Goal: Information Seeking & Learning: Learn about a topic

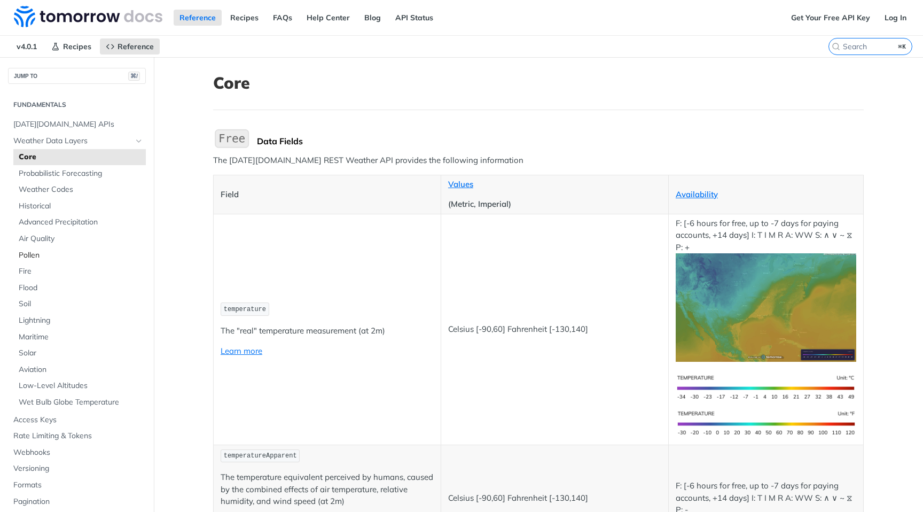
click at [43, 256] on span "Pollen" at bounding box center [81, 255] width 124 height 11
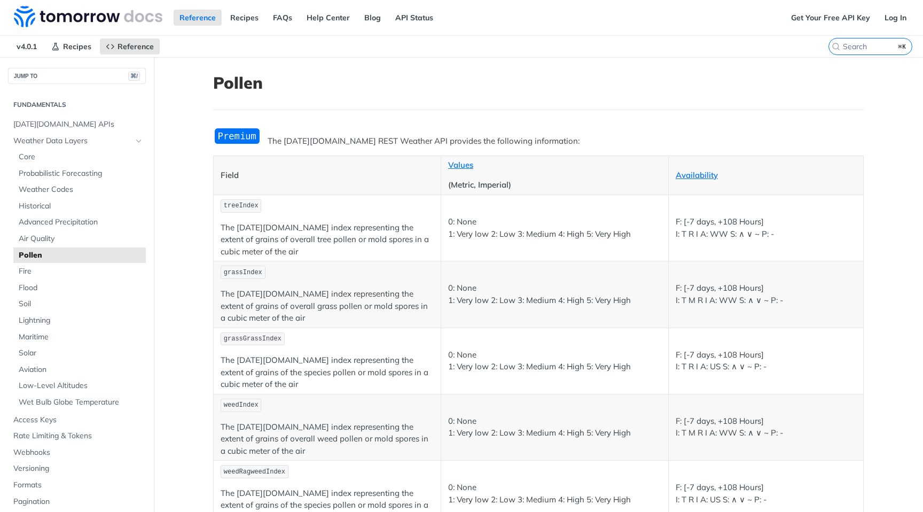
click at [319, 218] on td "treeIndex The [DATE][DOMAIN_NAME] index representing the extent of grains of ov…" at bounding box center [328, 227] width 228 height 66
click at [700, 177] on link "Availability" at bounding box center [697, 175] width 42 height 10
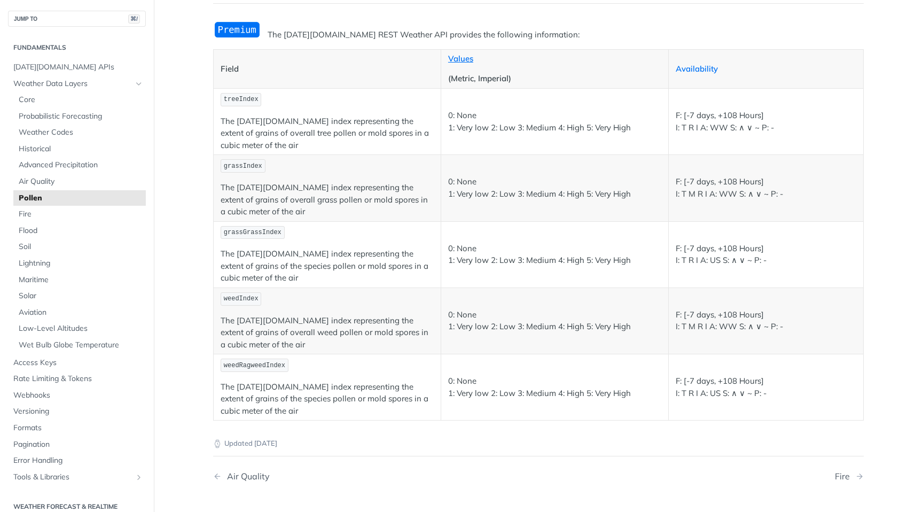
scroll to position [102, 0]
